Goal: Information Seeking & Learning: Compare options

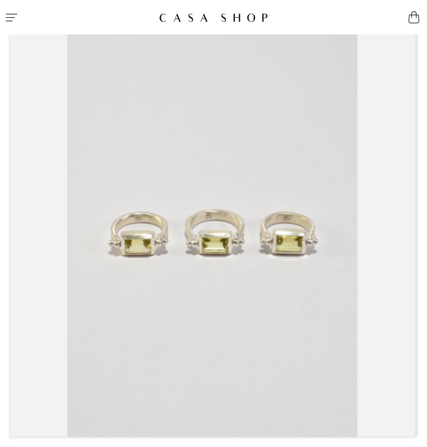
click at [15, 24] on icon "Menu" at bounding box center [12, 17] width 14 height 14
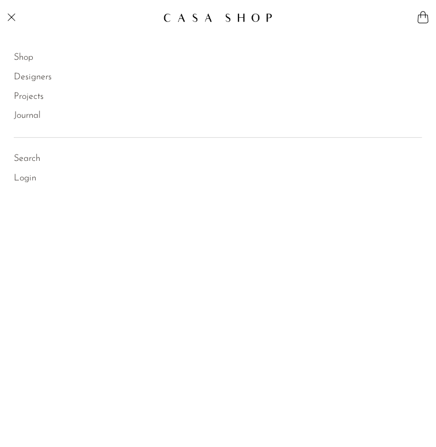
click at [30, 157] on link "Search" at bounding box center [27, 159] width 26 height 15
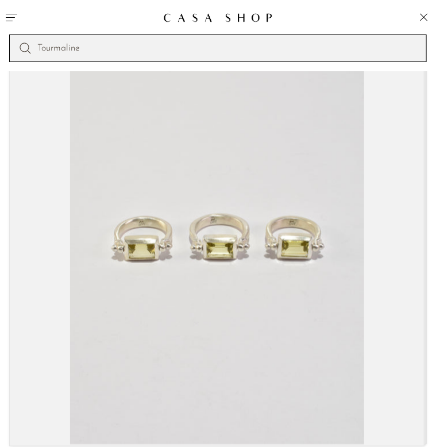
type input "Tourmaline"
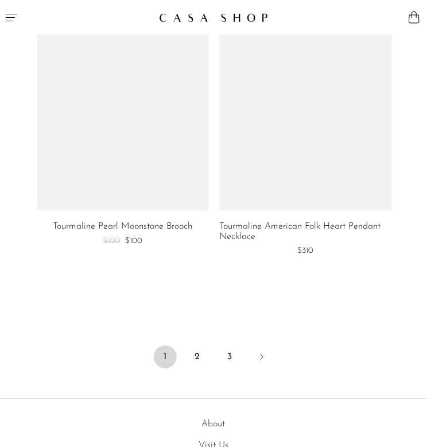
scroll to position [1796, 0]
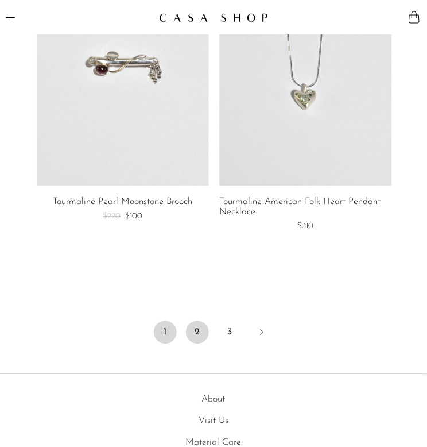
click at [207, 332] on link "2" at bounding box center [197, 332] width 23 height 23
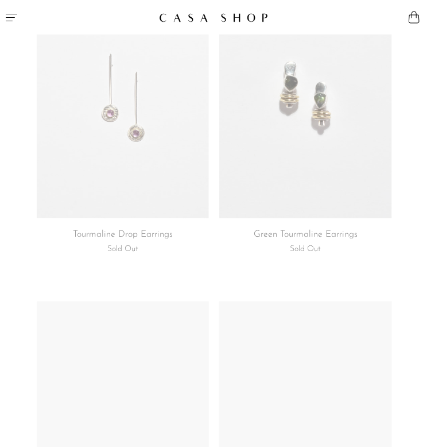
scroll to position [794, 0]
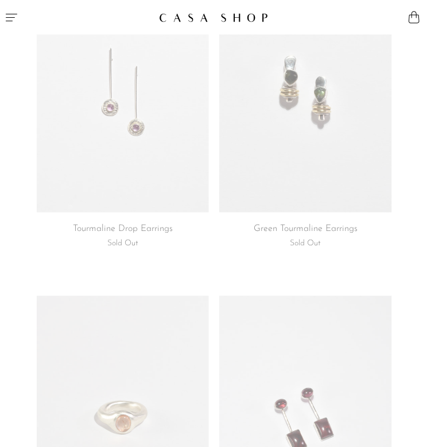
click at [124, 125] on link at bounding box center [123, 92] width 172 height 242
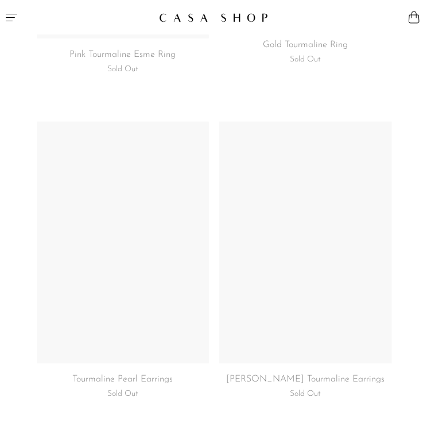
scroll to position [1615, 0]
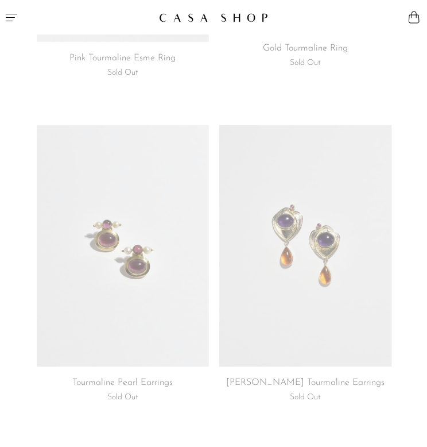
click at [132, 244] on link at bounding box center [123, 246] width 172 height 242
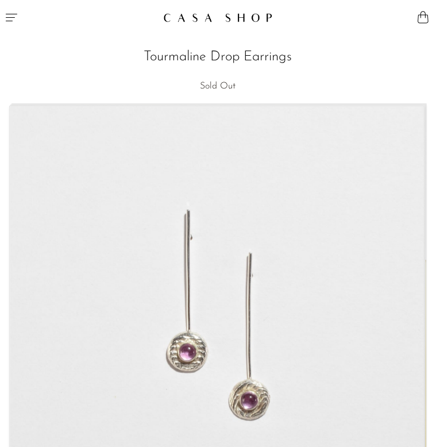
click at [425, 63] on h2 "Tourmaline Drop Earrings" at bounding box center [217, 57] width 417 height 22
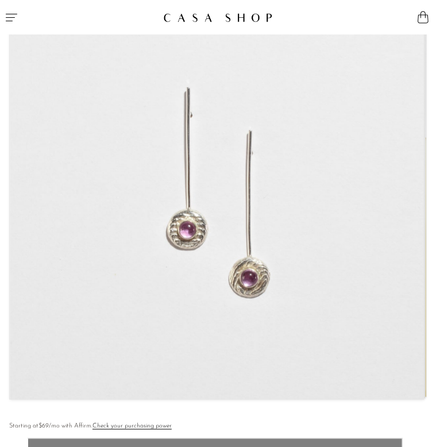
scroll to position [115, 0]
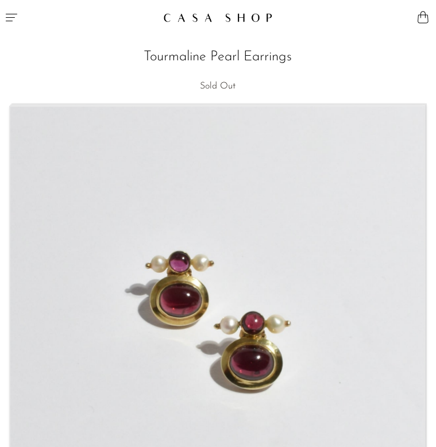
click at [430, 87] on article "Tourmaline Pearl Earrings Sold Out" at bounding box center [218, 402] width 436 height 759
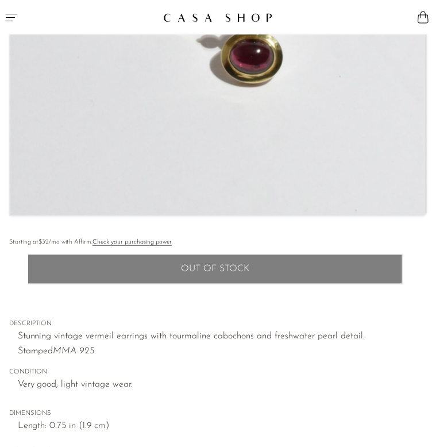
scroll to position [344, 0]
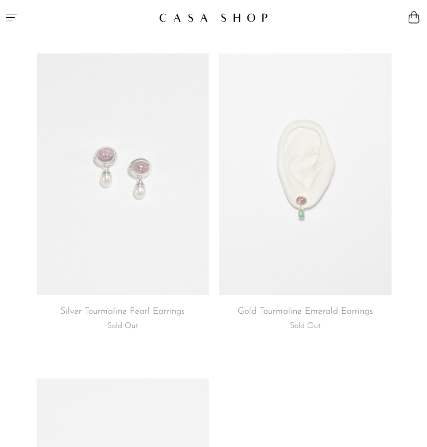
scroll to position [735, 0]
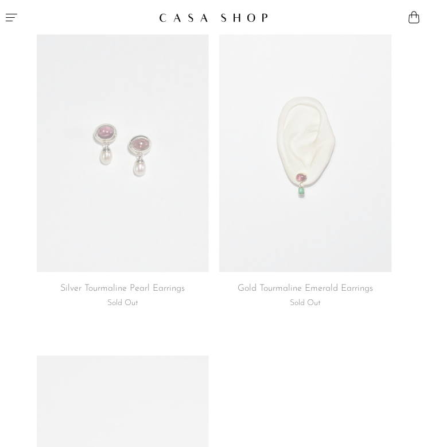
click at [102, 231] on link at bounding box center [123, 151] width 172 height 242
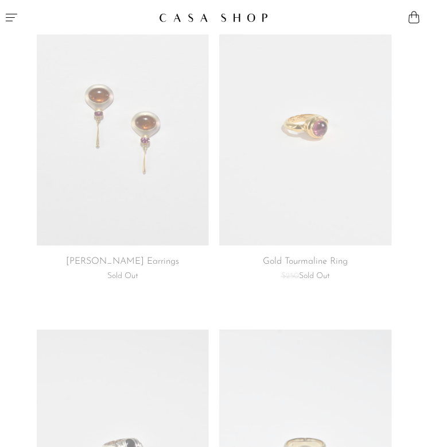
scroll to position [102, 0]
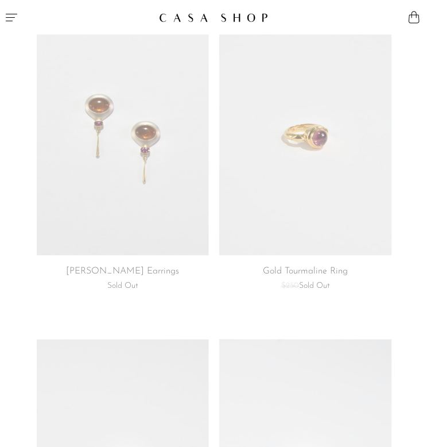
click at [328, 141] on link at bounding box center [305, 135] width 172 height 242
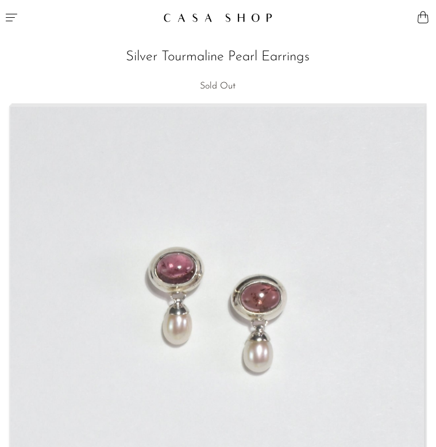
click at [422, 72] on div "Silver Tourmaline Pearl Earrings Sold Out" at bounding box center [217, 64] width 417 height 60
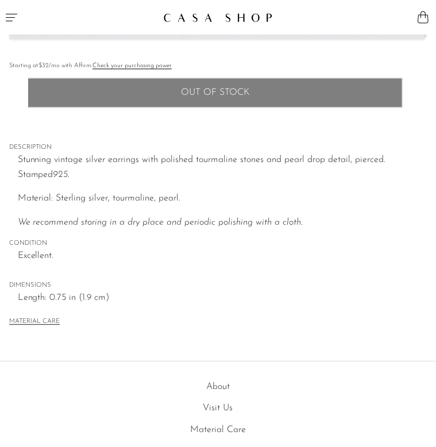
click at [422, 72] on div "Home Collections Silver Tourmaline Pearl Earrings Sold Out Starting at $32 /mo …" at bounding box center [217, 192] width 417 height 310
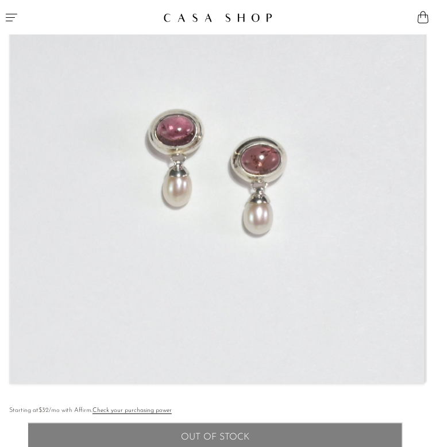
scroll to position [115, 0]
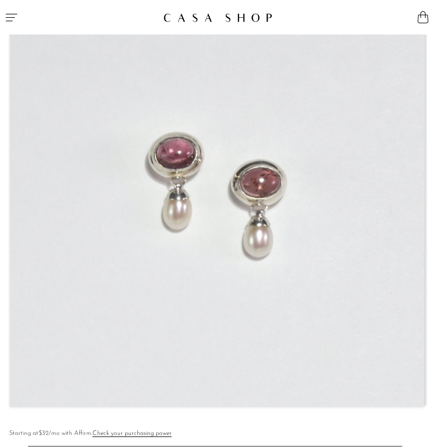
click at [211, 182] on img at bounding box center [217, 198] width 414 height 415
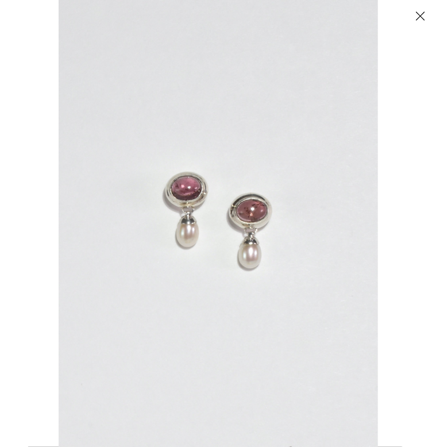
click at [420, 11] on button "Close" at bounding box center [420, 16] width 20 height 20
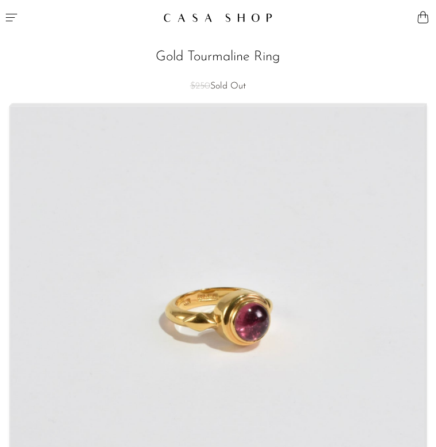
click at [432, 76] on article "Gold Tourmaline Ring $250 Sold Out" at bounding box center [218, 419] width 436 height 792
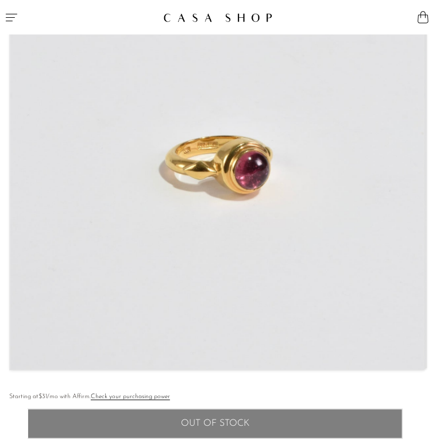
scroll to position [161, 0]
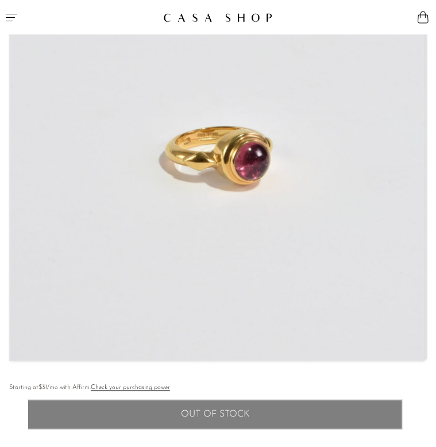
click at [227, 172] on img at bounding box center [217, 152] width 414 height 415
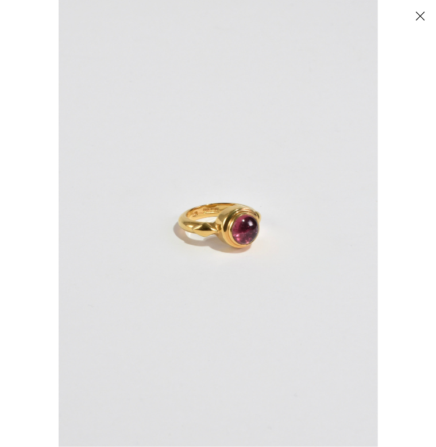
click at [412, 157] on div at bounding box center [277, 223] width 436 height 447
